Goal: Task Accomplishment & Management: Use online tool/utility

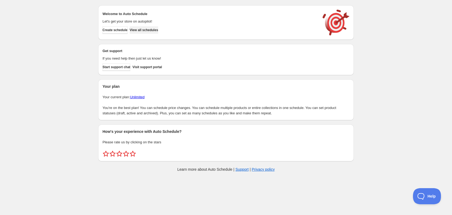
click at [143, 31] on span "View all schedules" at bounding box center [144, 30] width 29 height 4
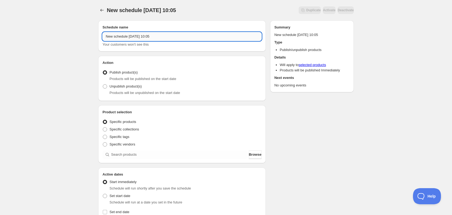
click at [131, 36] on input "New schedule [DATE] 10:05" at bounding box center [181, 36] width 159 height 9
click at [131, 37] on input "New schedule [DATE] 10:05" at bounding box center [181, 36] width 159 height 9
type input "R"
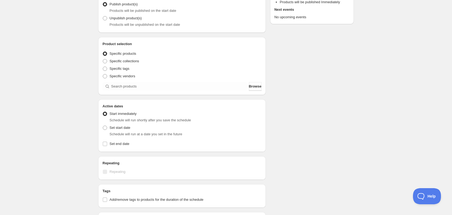
scroll to position [69, 0]
type input "Launch: PRO Elite 2"
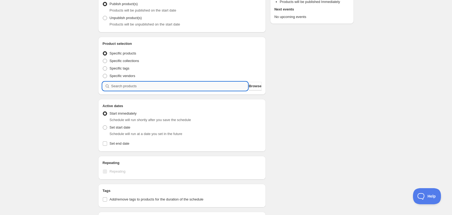
click at [127, 87] on input "search" at bounding box center [179, 86] width 137 height 9
type input "p"
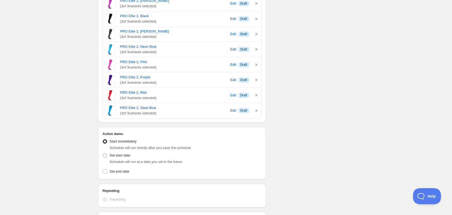
scroll to position [169, 0]
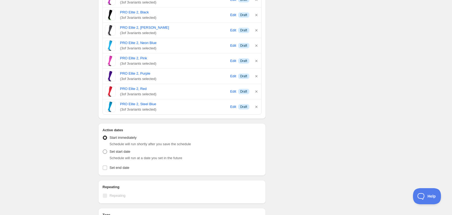
click at [125, 154] on span "Set start date" at bounding box center [119, 152] width 21 height 4
click at [103, 150] on input "Set start date" at bounding box center [103, 150] width 0 height 0
radio input "true"
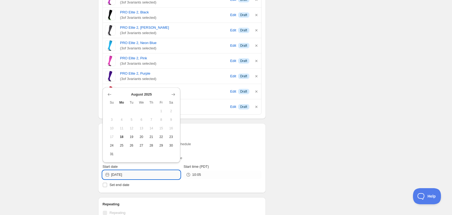
click at [149, 174] on input "[DATE]" at bounding box center [145, 175] width 69 height 9
click at [130, 137] on span "19" at bounding box center [132, 137] width 6 height 4
type input "[DATE]"
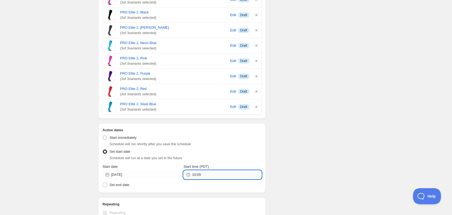
click at [214, 173] on input "10:05" at bounding box center [226, 175] width 69 height 9
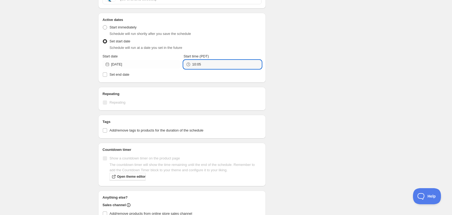
scroll to position [303, 0]
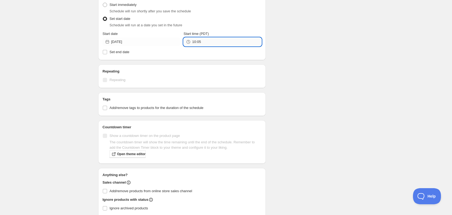
click at [208, 42] on input "10:05" at bounding box center [226, 42] width 69 height 9
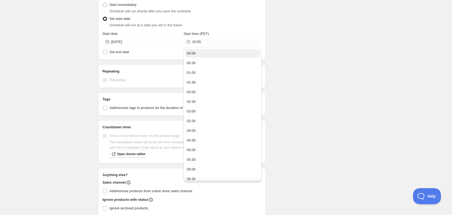
click at [204, 55] on button "00:00" at bounding box center [222, 53] width 74 height 9
type input "00:00"
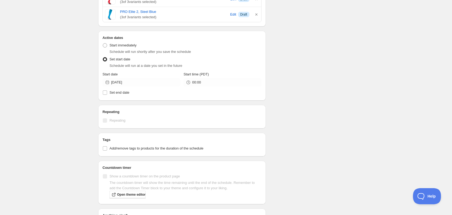
scroll to position [256, 0]
